Goal: Browse casually: Explore the website without a specific task or goal

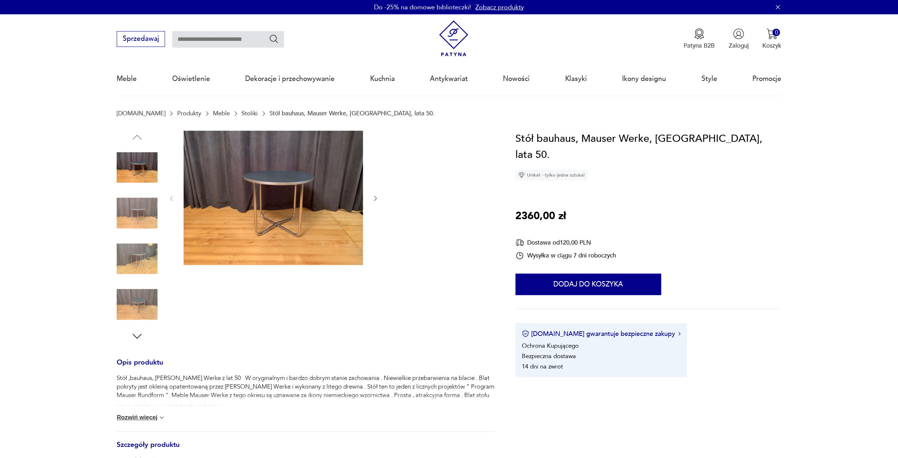
click at [307, 218] on img at bounding box center [273, 198] width 179 height 135
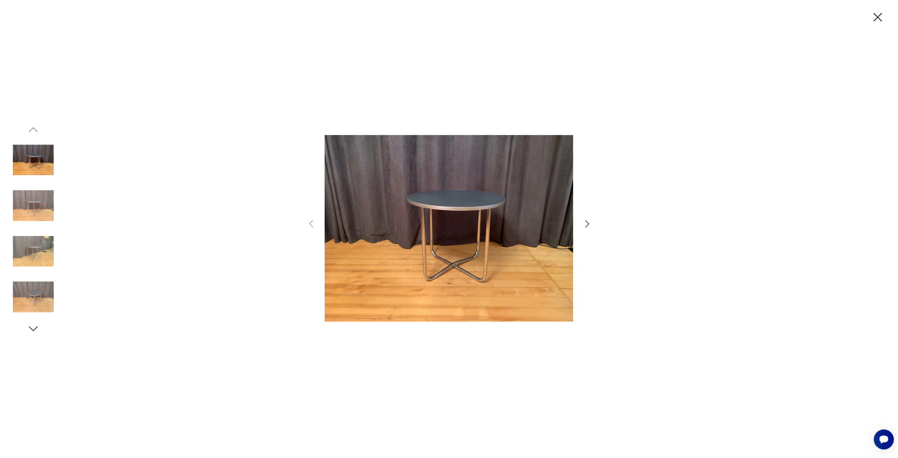
click at [36, 331] on icon "button" at bounding box center [33, 328] width 13 height 13
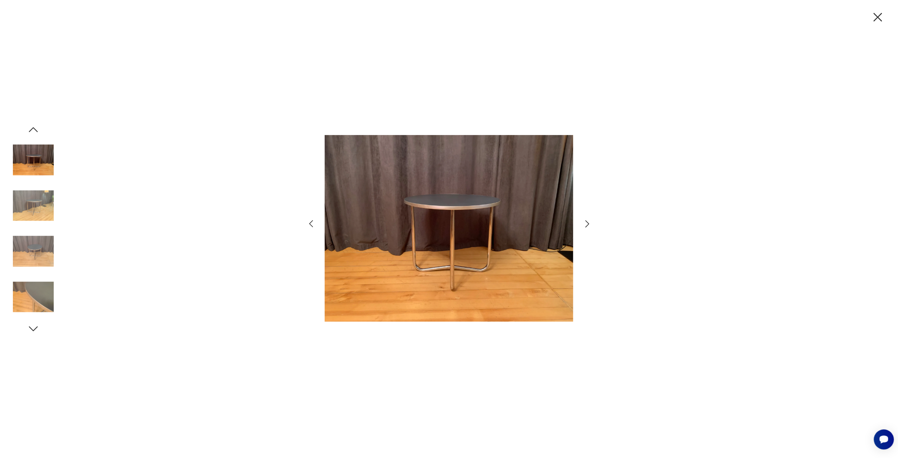
click at [36, 331] on icon "button" at bounding box center [33, 328] width 13 height 13
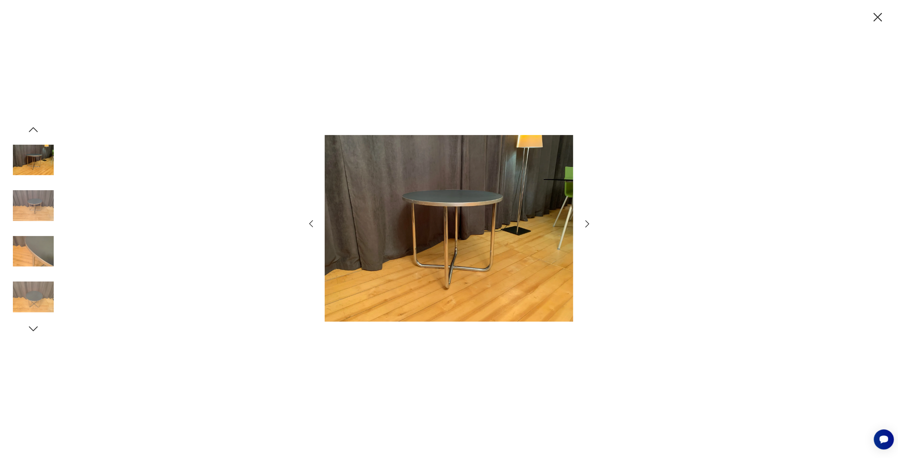
click at [36, 331] on icon "button" at bounding box center [33, 328] width 13 height 13
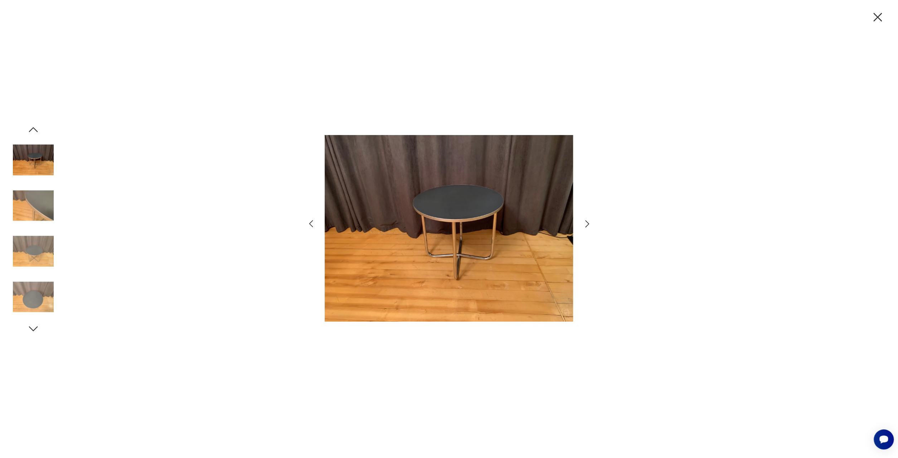
click at [36, 331] on icon "button" at bounding box center [33, 328] width 13 height 13
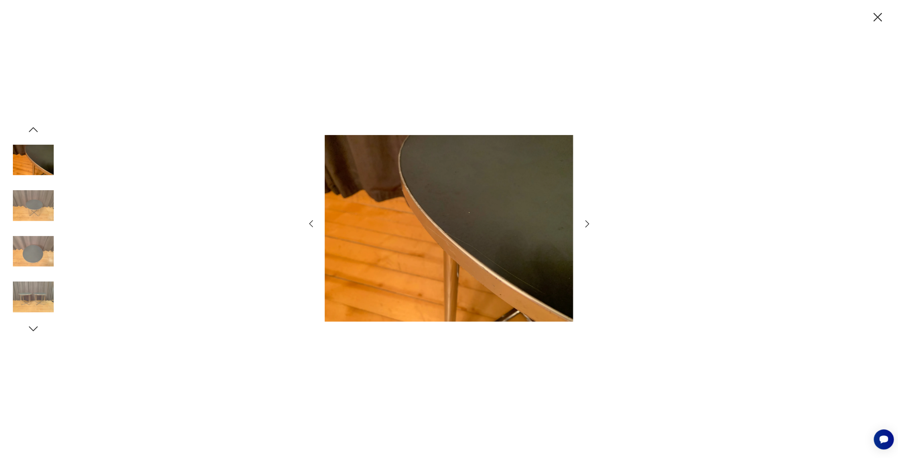
click at [36, 331] on icon "button" at bounding box center [33, 328] width 13 height 13
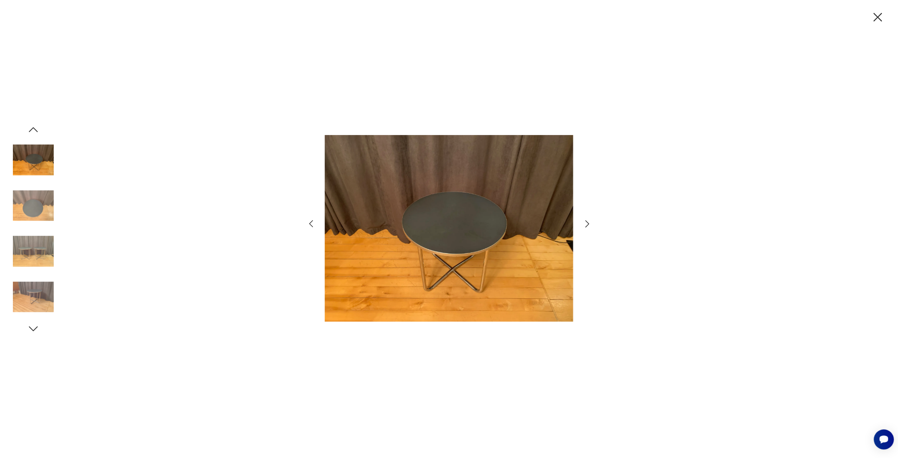
click at [36, 331] on icon "button" at bounding box center [33, 328] width 13 height 13
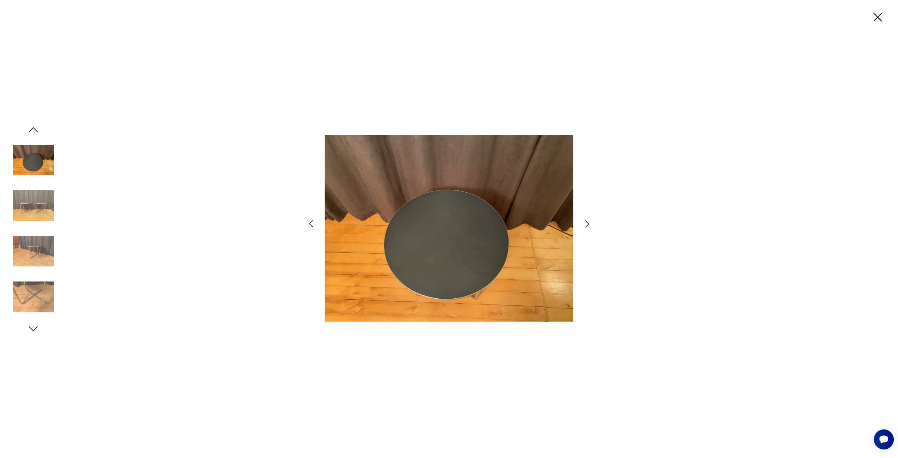
click at [36, 331] on icon "button" at bounding box center [33, 328] width 13 height 13
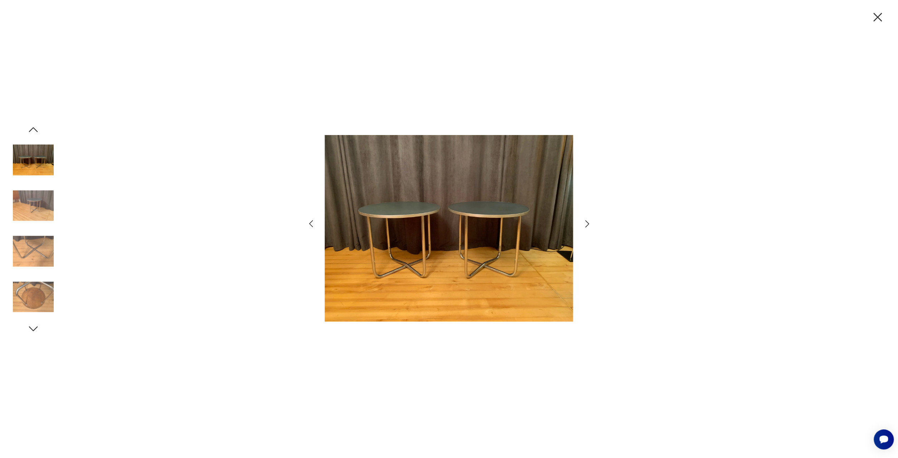
click at [36, 296] on img at bounding box center [33, 296] width 41 height 41
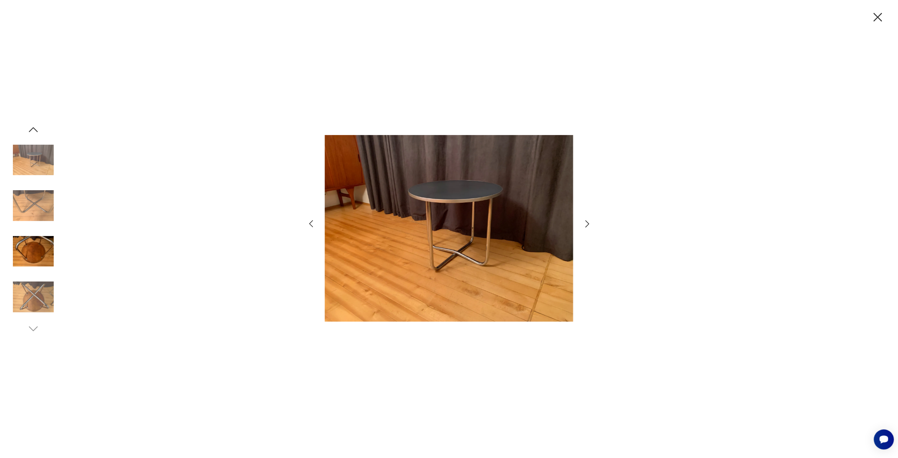
click at [35, 297] on img at bounding box center [33, 296] width 41 height 41
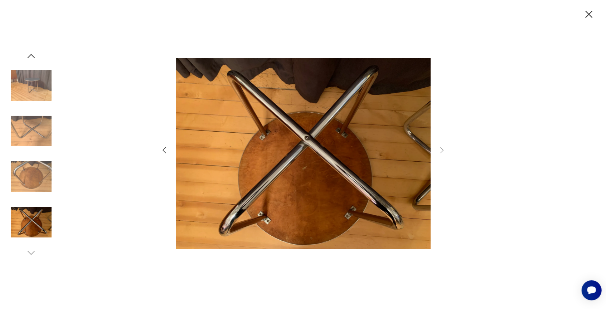
click at [589, 13] on icon "button" at bounding box center [589, 14] width 13 height 13
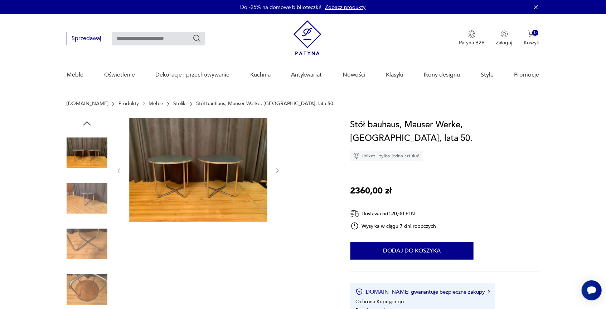
click at [89, 198] on img at bounding box center [87, 198] width 41 height 41
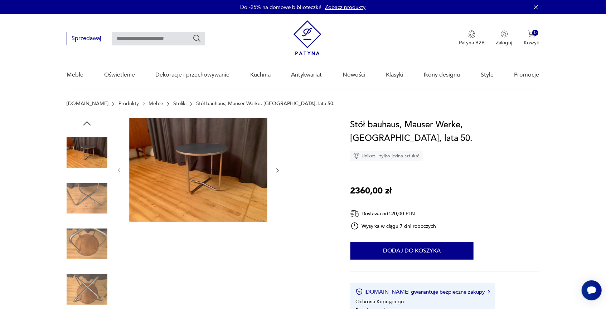
click at [89, 152] on img at bounding box center [87, 152] width 41 height 41
click at [88, 123] on icon "button" at bounding box center [87, 123] width 11 height 11
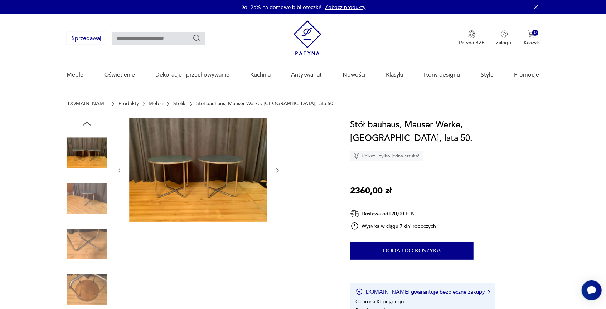
click at [88, 123] on icon "button" at bounding box center [87, 123] width 11 height 11
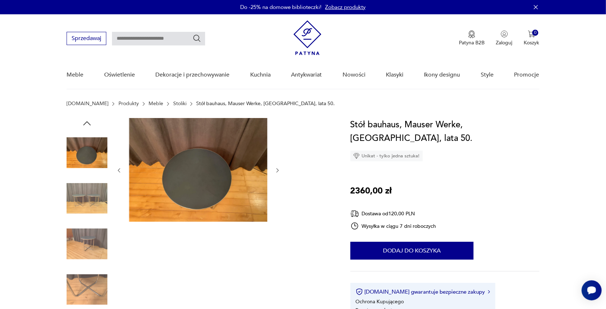
click at [88, 123] on icon "button" at bounding box center [87, 123] width 11 height 11
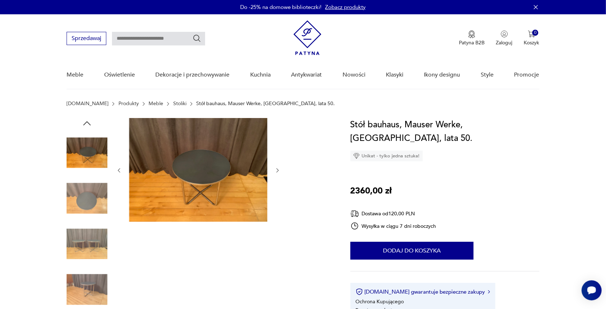
click at [88, 123] on icon "button" at bounding box center [87, 123] width 11 height 11
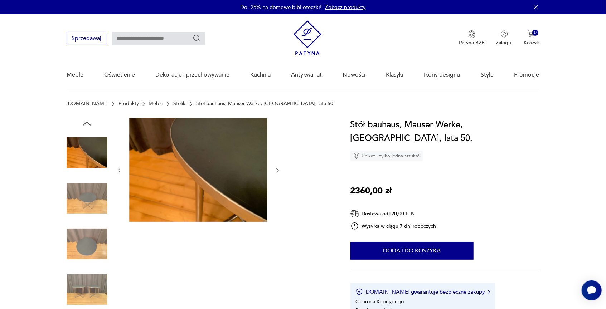
click at [88, 123] on icon "button" at bounding box center [87, 123] width 11 height 11
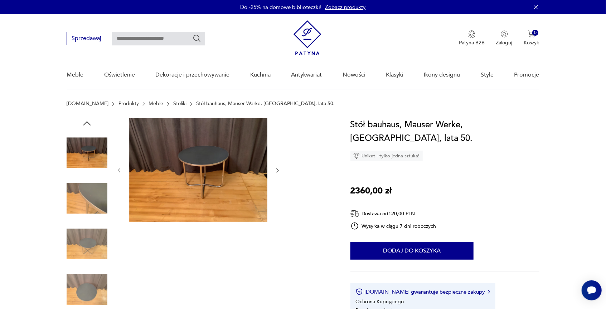
click at [88, 123] on icon "button" at bounding box center [87, 123] width 11 height 11
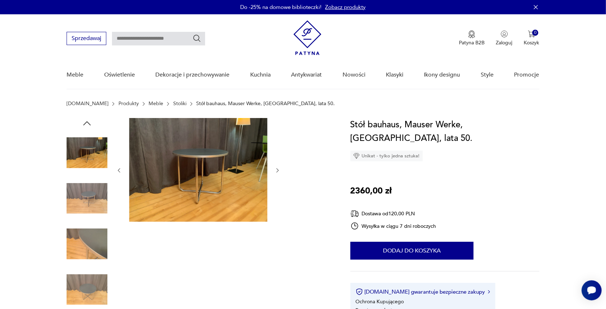
click at [88, 123] on icon "button" at bounding box center [87, 123] width 11 height 11
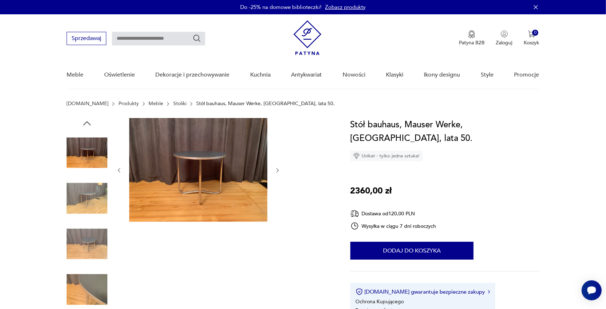
click at [185, 227] on div at bounding box center [198, 222] width 165 height 208
